Goal: Understand process/instructions: Learn how to perform a task or action

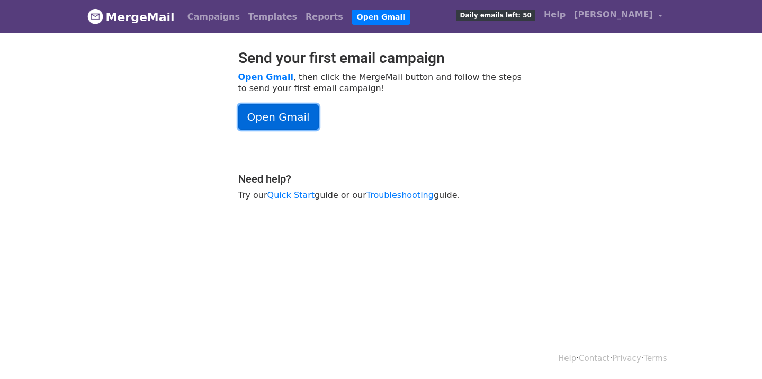
click at [270, 121] on link "Open Gmail" at bounding box center [278, 116] width 80 height 25
